Goal: Task Accomplishment & Management: Use online tool/utility

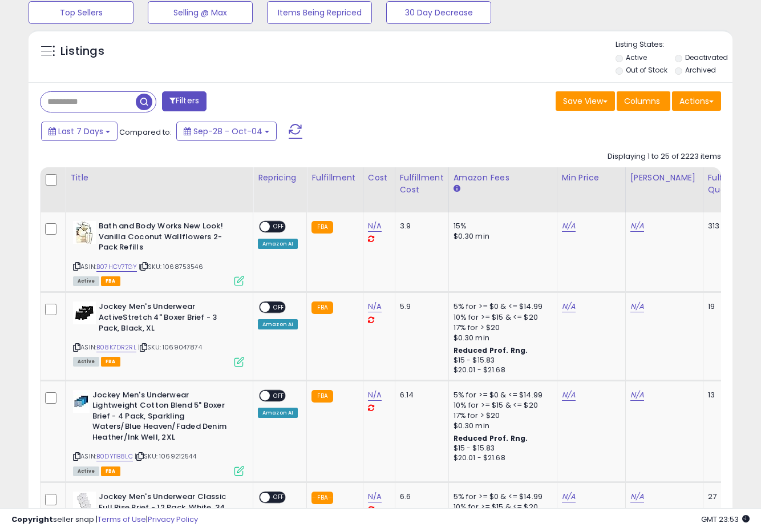
scroll to position [388, 0]
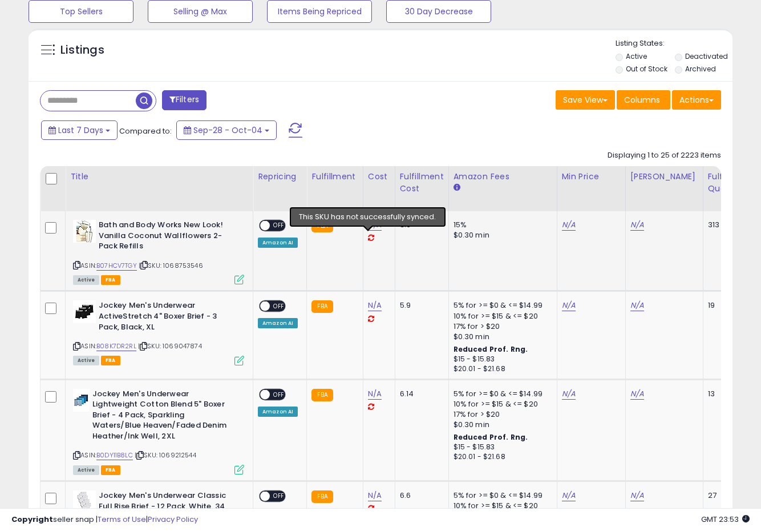
click at [368, 237] on icon at bounding box center [371, 237] width 6 height 7
click at [368, 239] on icon at bounding box center [371, 237] width 6 height 7
click at [371, 228] on link "N/A" at bounding box center [375, 224] width 14 height 11
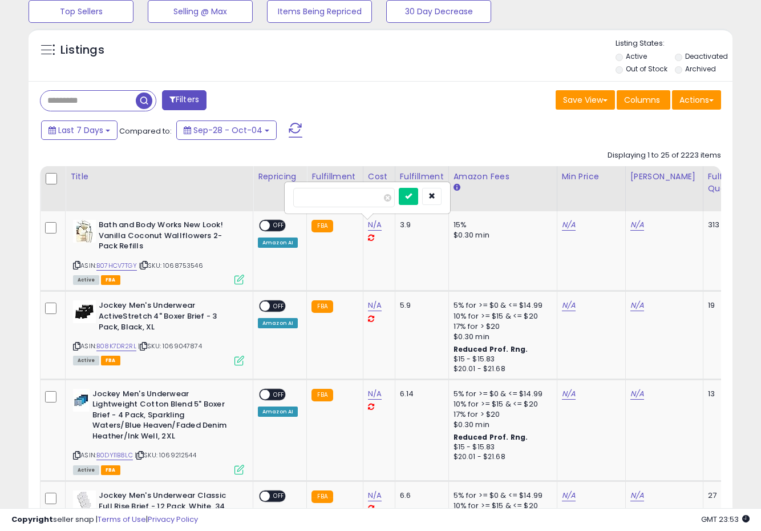
click at [411, 110] on div "Save View Save As New View Update Current View Columns Actions Import Export Vi…" at bounding box center [555, 101] width 349 height 22
click at [707, 101] on button "Actions" at bounding box center [696, 99] width 49 height 19
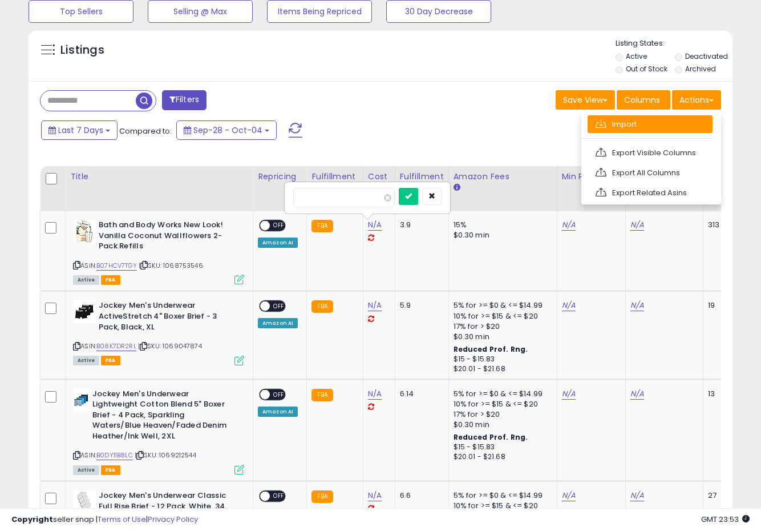
click at [653, 126] on link "Import" at bounding box center [650, 124] width 125 height 18
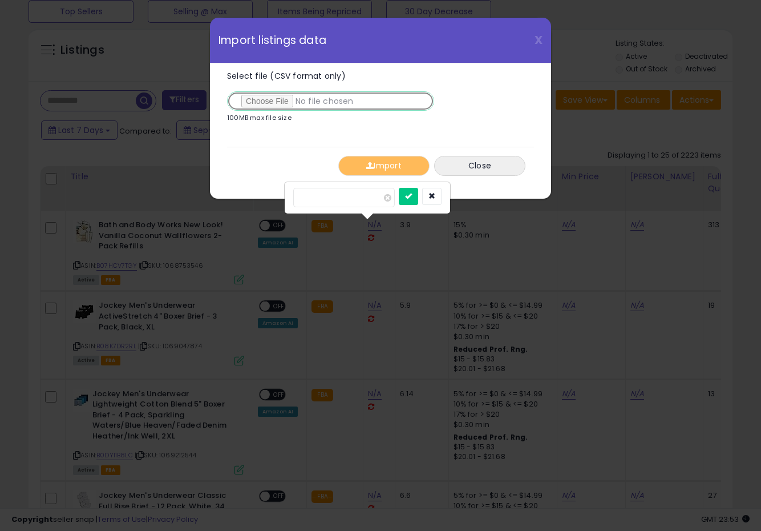
click at [274, 99] on input "Select file (CSV format only)" at bounding box center [330, 100] width 207 height 19
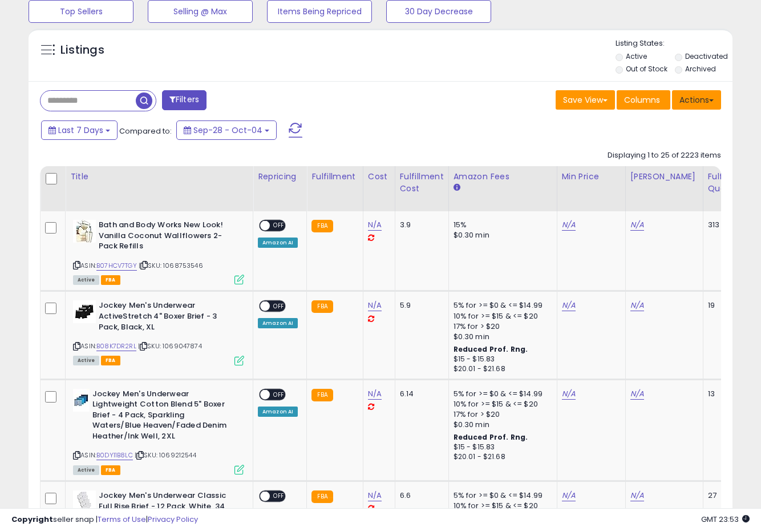
click at [687, 94] on button "Actions" at bounding box center [696, 99] width 49 height 19
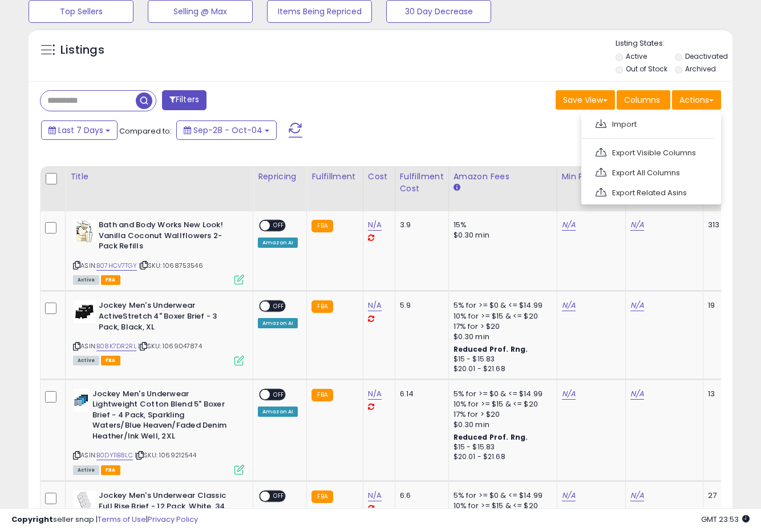
click at [449, 122] on div "Last 7 Days Compared to: Sep-28 - Oct-04" at bounding box center [293, 132] width 511 height 26
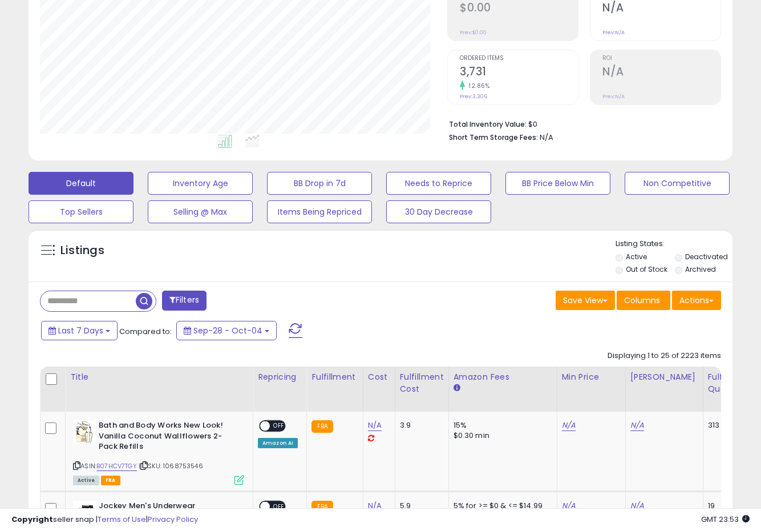
scroll to position [0, 0]
